Goal: Navigation & Orientation: Find specific page/section

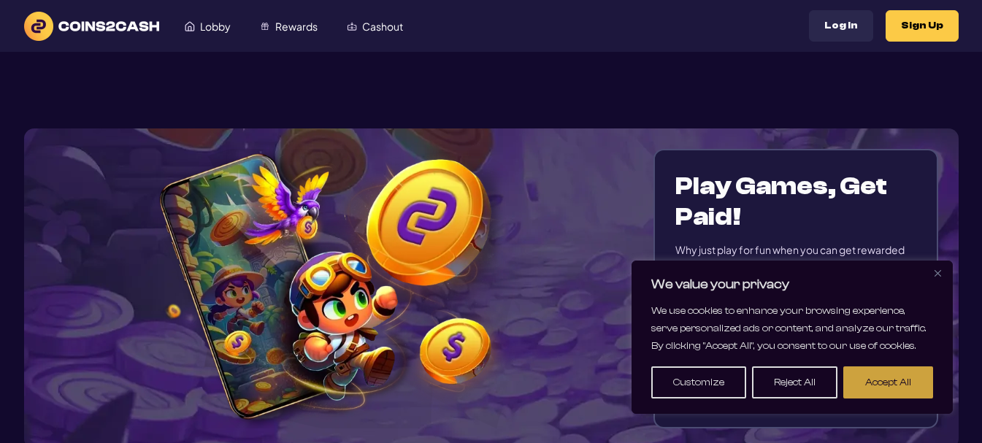
click at [888, 391] on button "Accept All" at bounding box center [889, 383] width 90 height 32
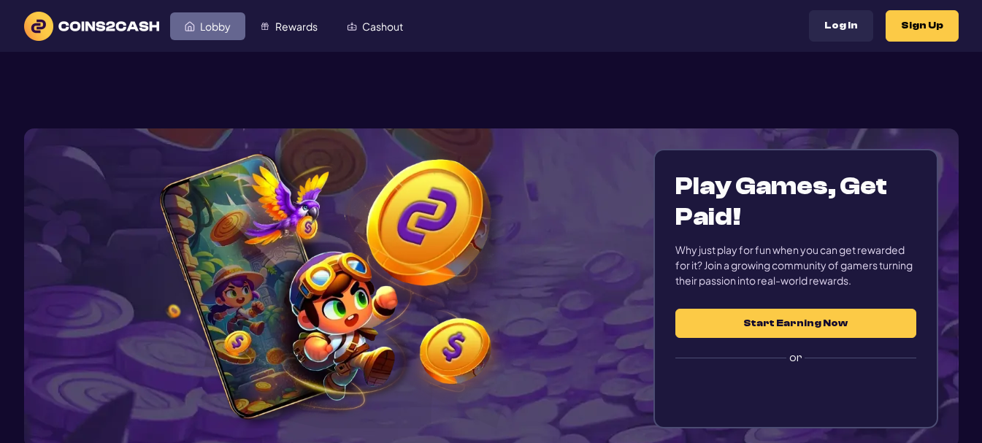
click at [219, 17] on link "Lobby" at bounding box center [207, 26] width 75 height 28
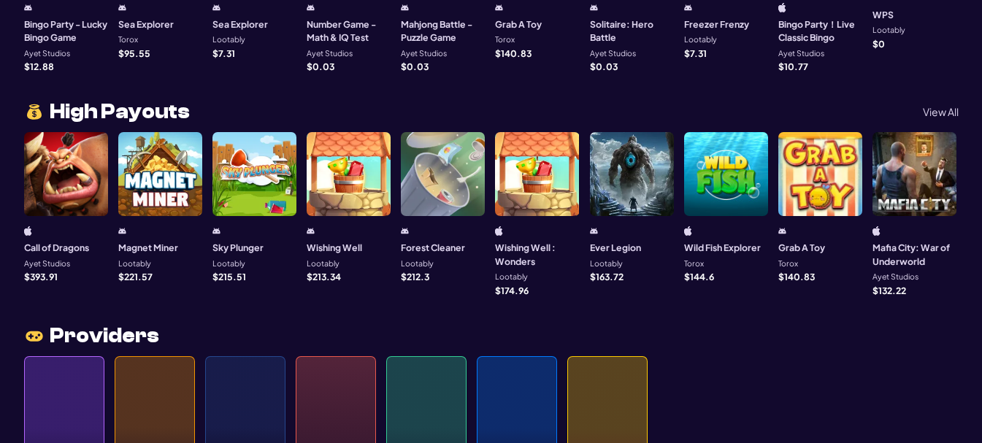
scroll to position [1242, 0]
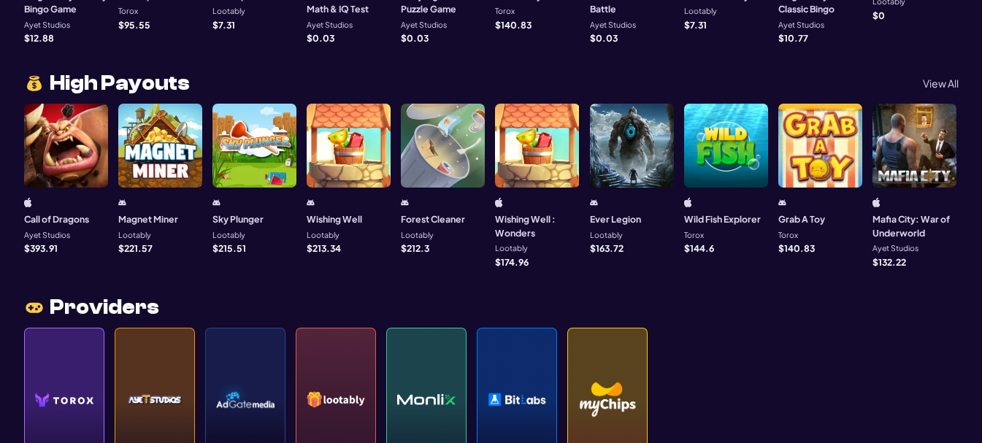
click at [349, 186] on div "Wishing Well Lootably $ 213.34" at bounding box center [349, 178] width 84 height 149
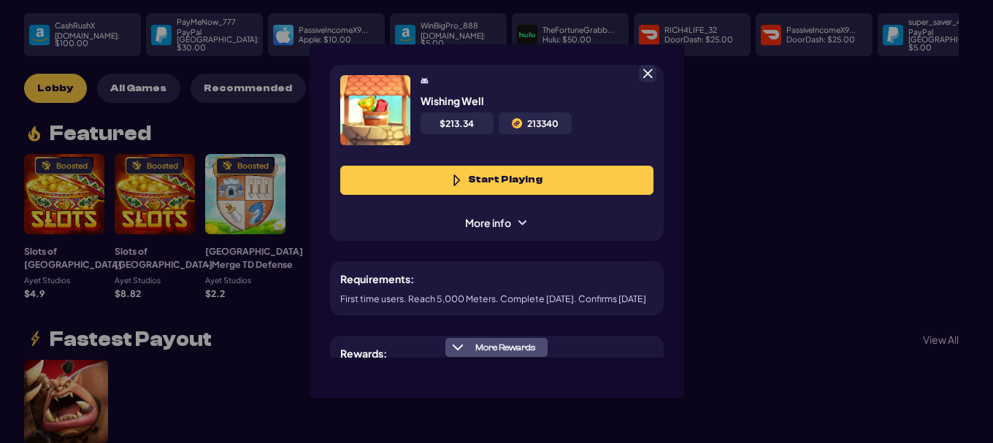
scroll to position [73, 0]
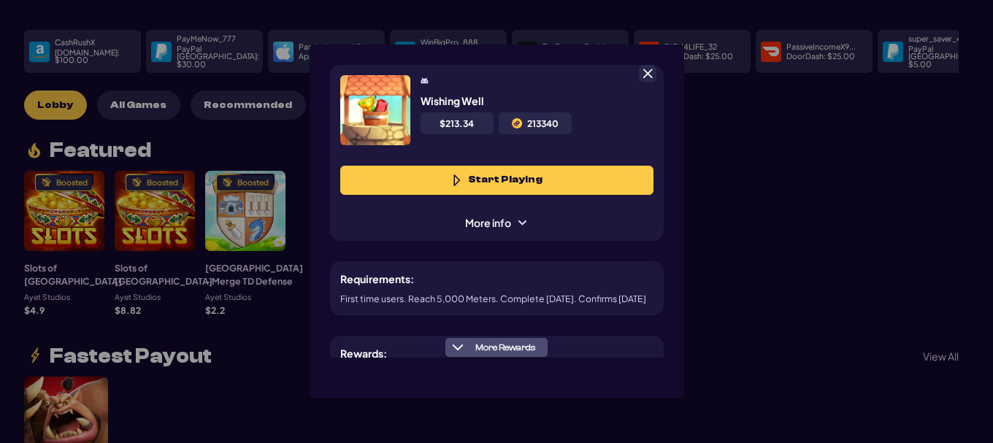
click at [495, 348] on span "More Rewards" at bounding box center [506, 348] width 72 height 11
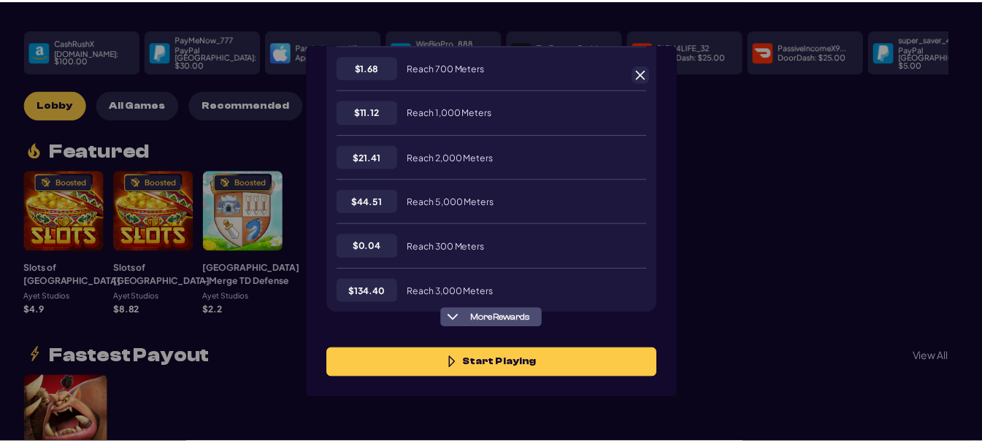
scroll to position [344, 0]
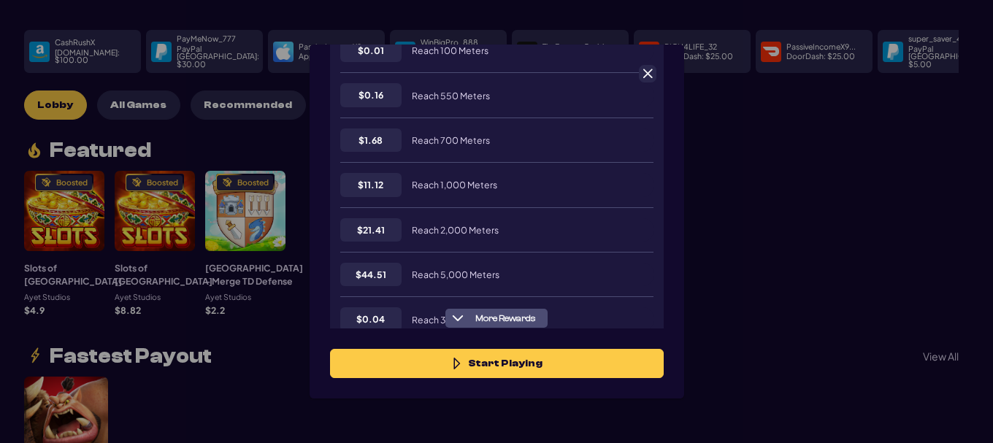
click at [650, 79] on span at bounding box center [647, 73] width 13 height 13
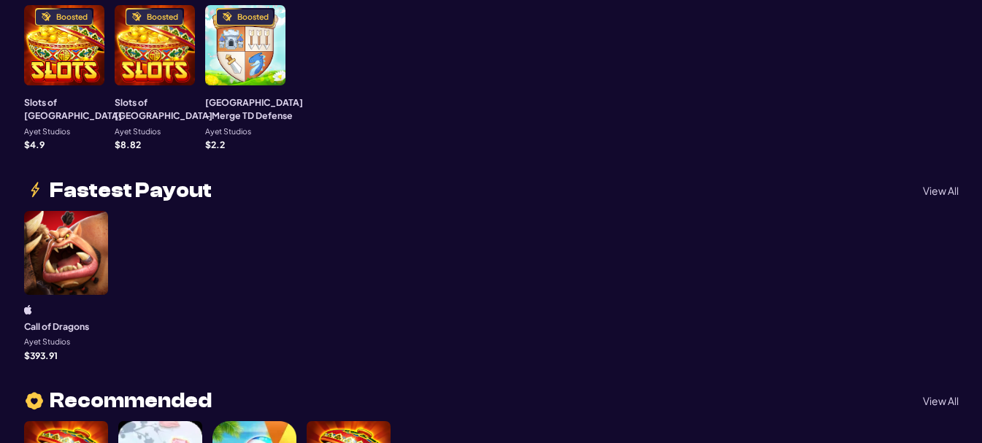
scroll to position [0, 0]
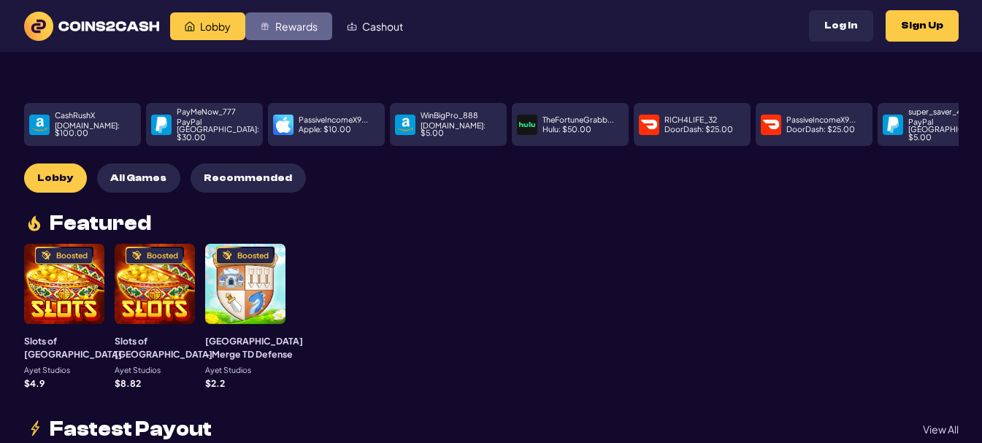
click at [290, 23] on span "Rewards" at bounding box center [296, 26] width 42 height 10
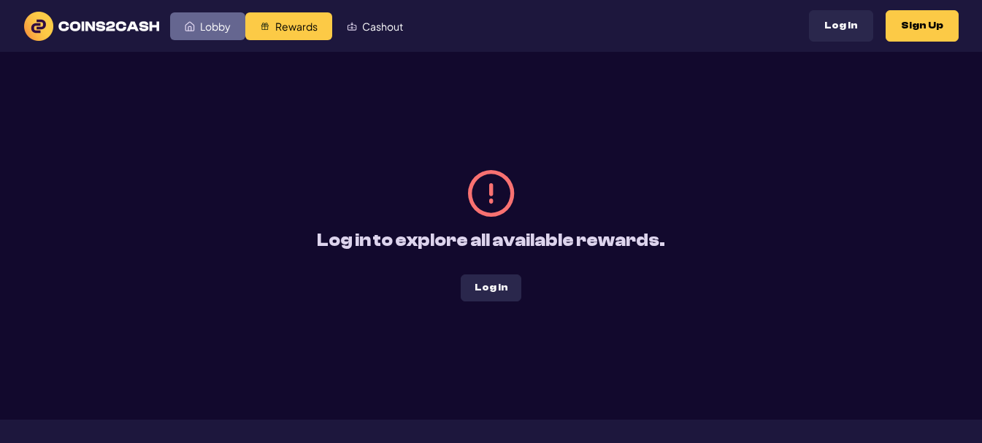
click at [195, 21] on link "Lobby" at bounding box center [207, 26] width 75 height 28
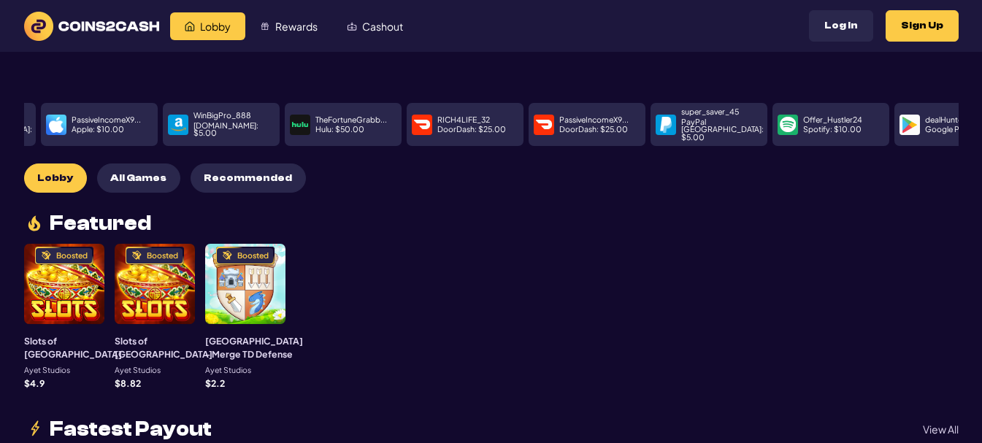
drag, startPoint x: 780, startPoint y: 123, endPoint x: 175, endPoint y: 137, distance: 605.0
